Goal: Find contact information: Find contact information

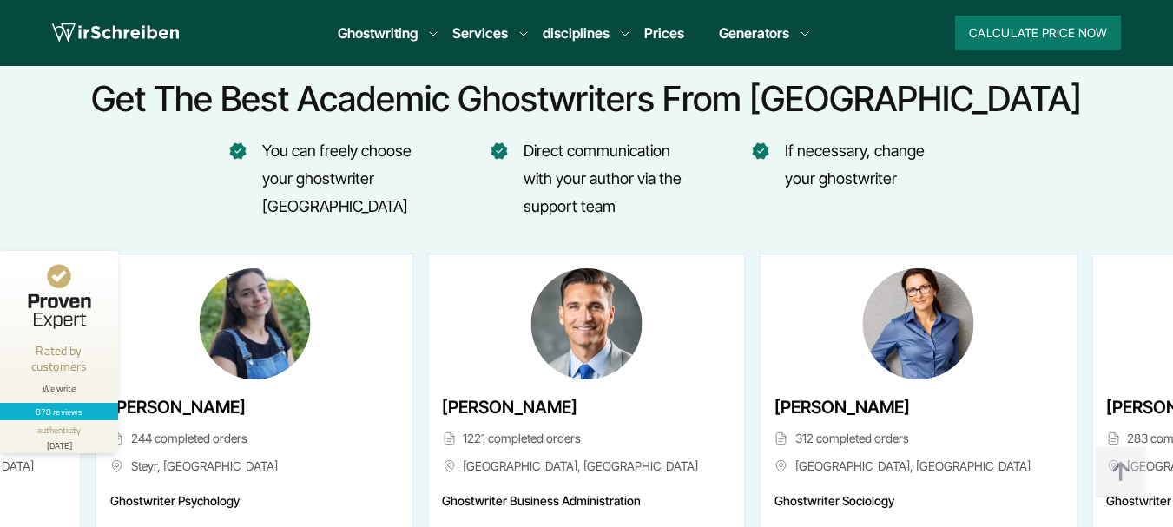
scroll to position [6218, 0]
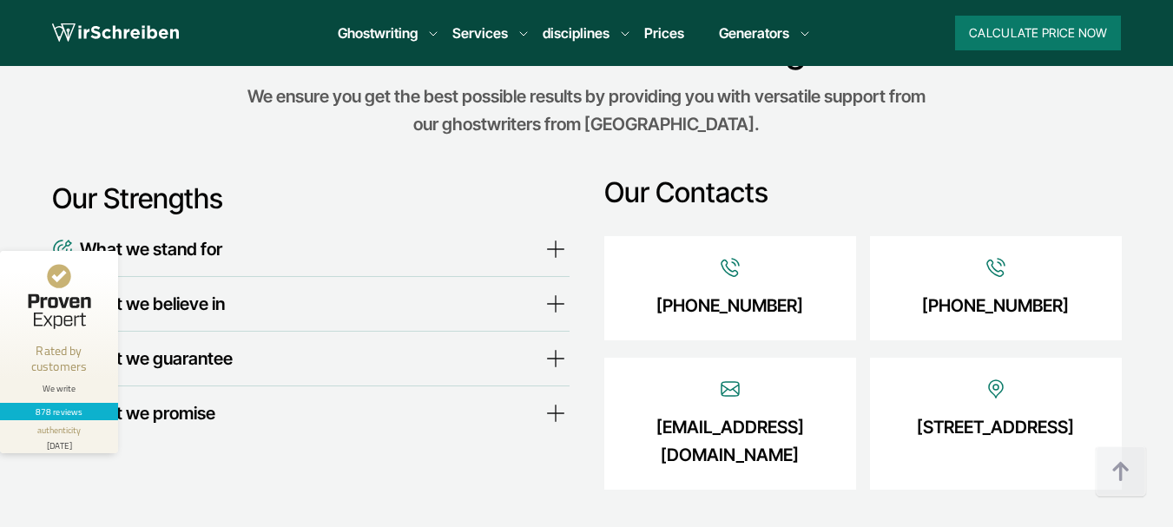
click at [825, 358] on div "[EMAIL_ADDRESS][DOMAIN_NAME]" at bounding box center [730, 424] width 252 height 132
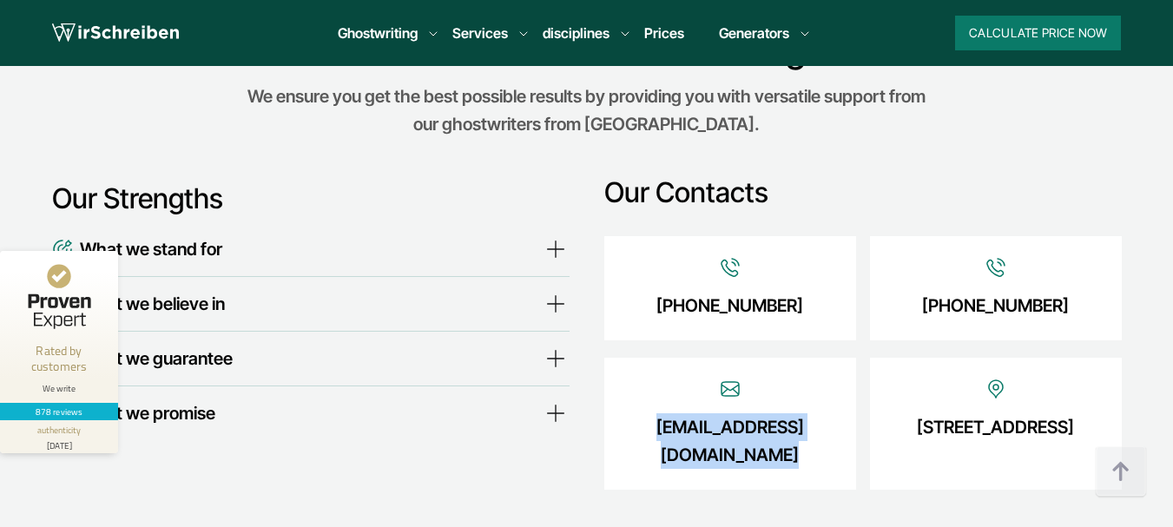
click at [825, 358] on div "[EMAIL_ADDRESS][DOMAIN_NAME]" at bounding box center [730, 424] width 252 height 132
copy div "[EMAIL_ADDRESS][DOMAIN_NAME]"
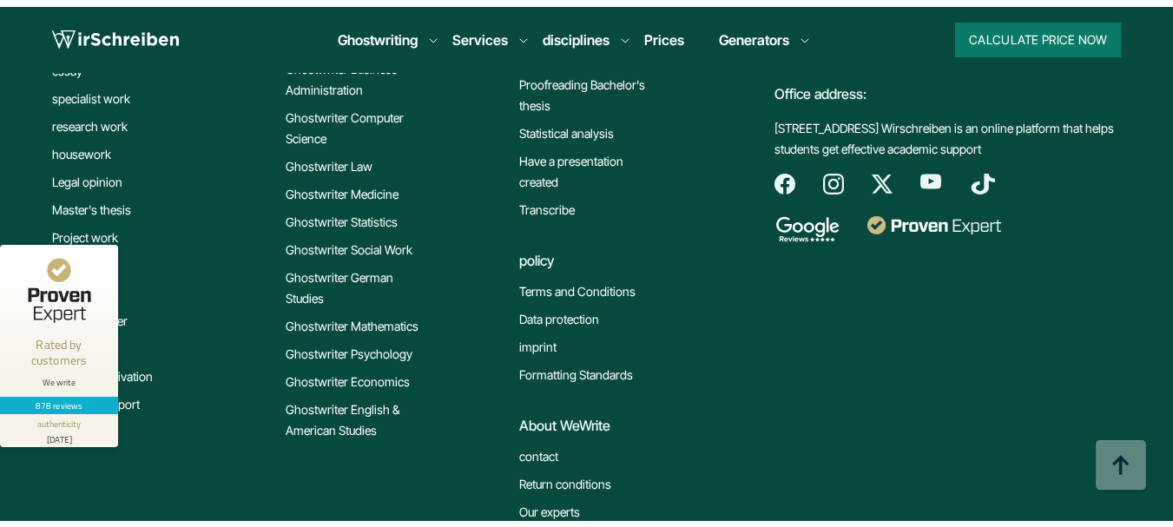
scroll to position [15042, 0]
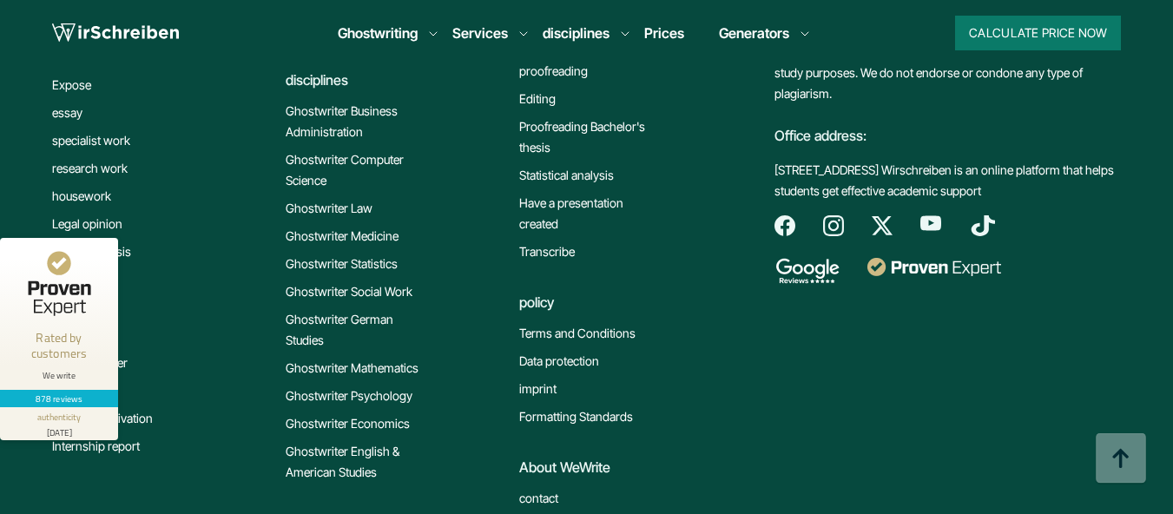
click at [545, 490] on font "contact" at bounding box center [538, 497] width 39 height 15
